Goal: Transaction & Acquisition: Purchase product/service

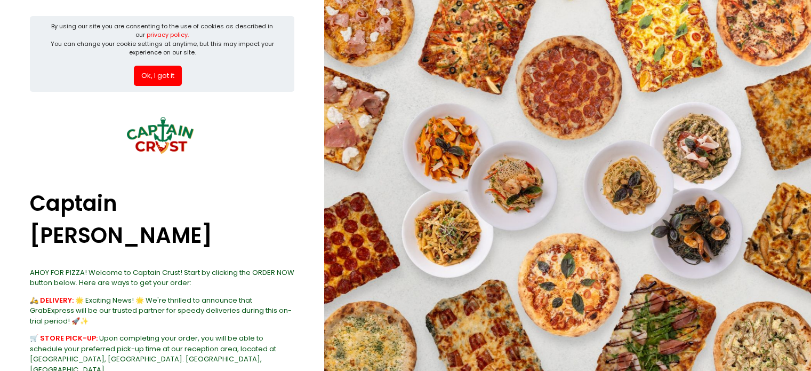
drag, startPoint x: 166, startPoint y: 79, endPoint x: 182, endPoint y: 85, distance: 16.7
click at [166, 79] on button "Ok, I got it" at bounding box center [158, 76] width 48 height 20
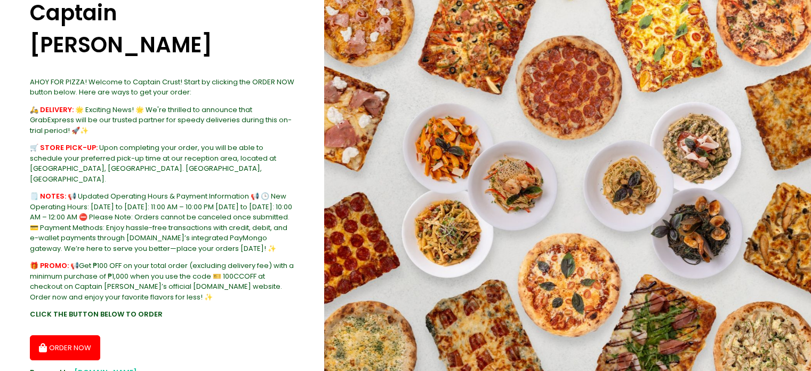
scroll to position [109, 0]
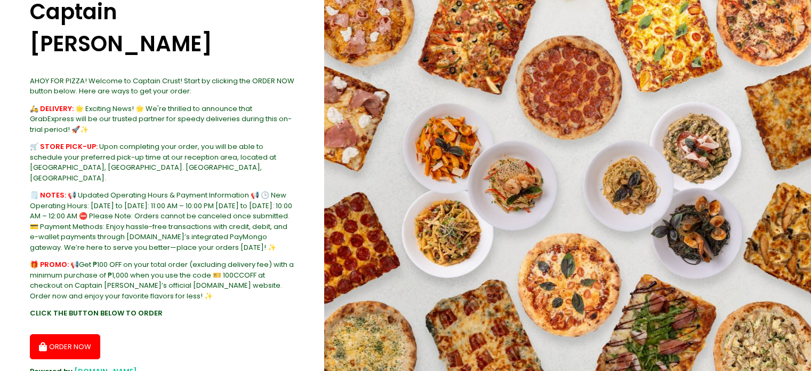
click at [92, 334] on button "ORDER NOW" at bounding box center [65, 347] width 70 height 26
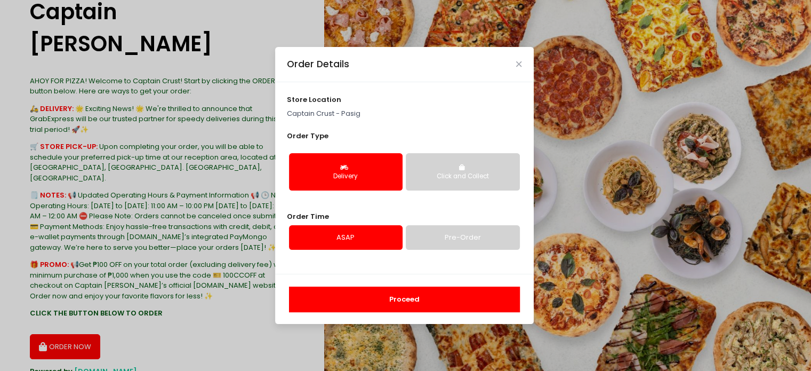
click at [435, 166] on button "Click and Collect" at bounding box center [463, 171] width 114 height 37
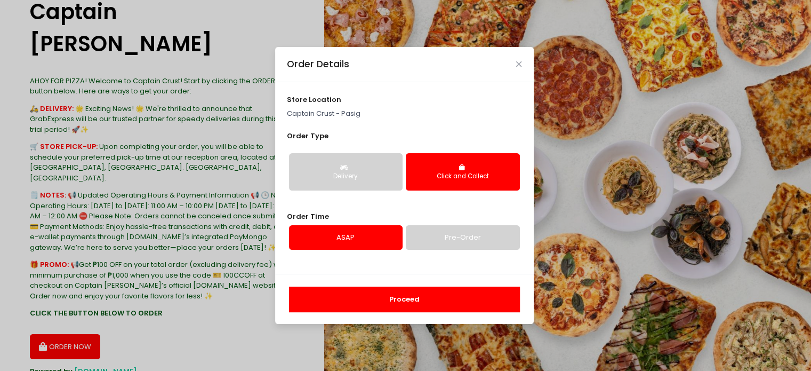
click at [403, 313] on div "Proceed" at bounding box center [404, 299] width 259 height 50
click at [400, 303] on button "Proceed" at bounding box center [404, 299] width 231 height 26
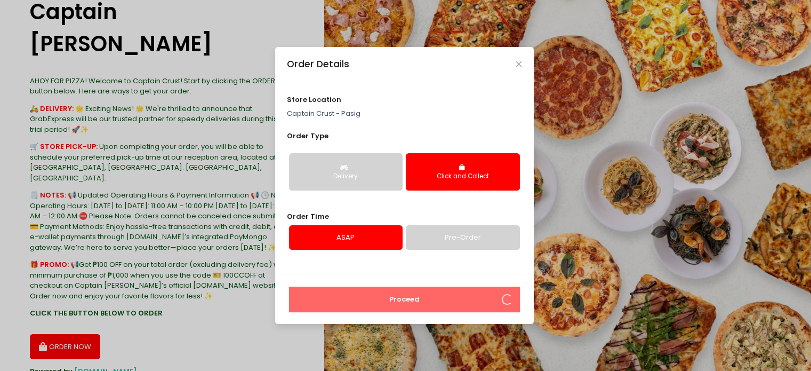
click at [522, 70] on div "Order Details" at bounding box center [404, 64] width 259 height 35
click at [526, 66] on div "Order Details" at bounding box center [404, 64] width 259 height 35
click at [519, 64] on icon "Close" at bounding box center [518, 64] width 5 height 8
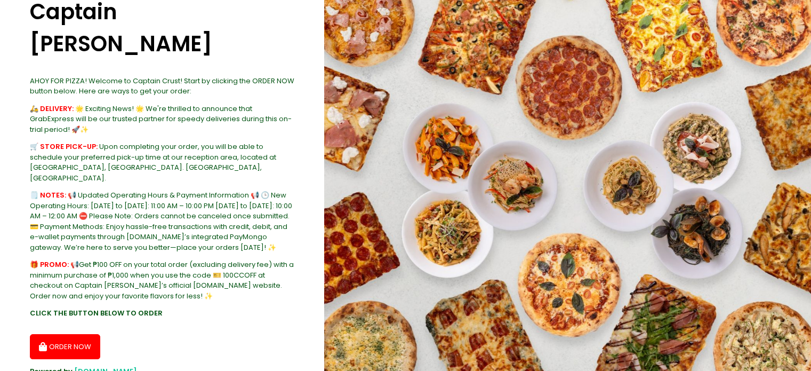
click at [82, 334] on button "ORDER NOW" at bounding box center [65, 347] width 70 height 26
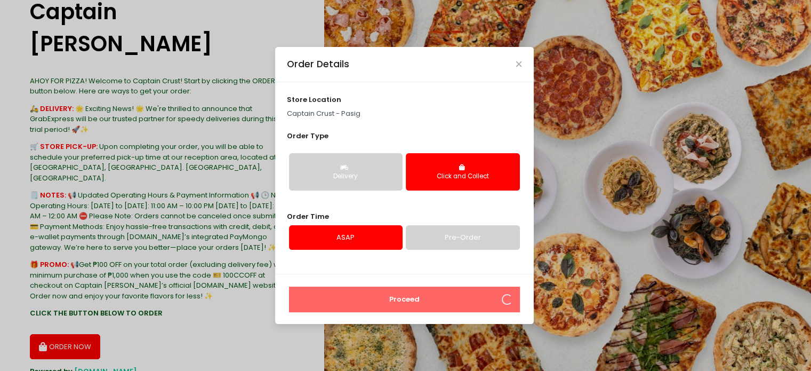
click at [519, 56] on div "Order Details" at bounding box center [404, 64] width 259 height 35
click at [518, 61] on icon "Close" at bounding box center [518, 64] width 5 height 8
